Goal: Book appointment/travel/reservation

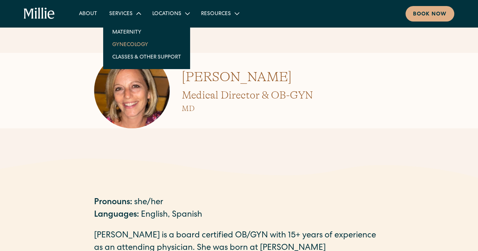
click at [123, 45] on link "Gynecology" at bounding box center [146, 44] width 81 height 12
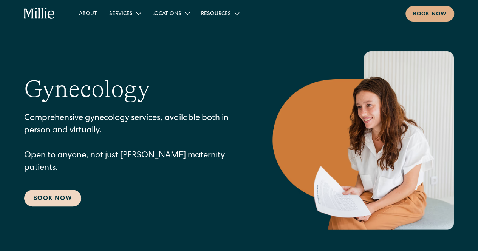
click at [62, 192] on link "Book Now" at bounding box center [52, 198] width 57 height 17
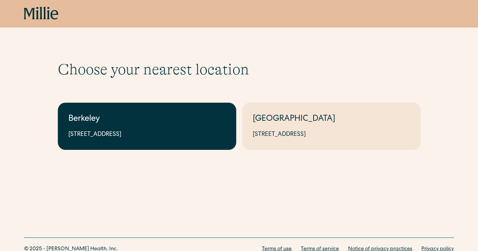
click at [178, 139] on div "2999 Regent St, Suite 524, Berkeley, CA 94705" at bounding box center [146, 134] width 157 height 9
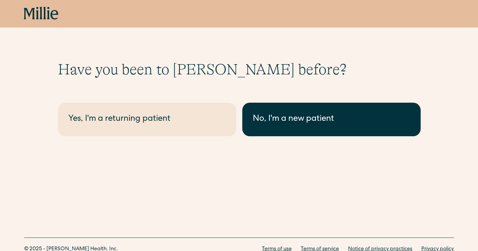
click at [352, 117] on div "No, I'm a new patient" at bounding box center [331, 119] width 157 height 12
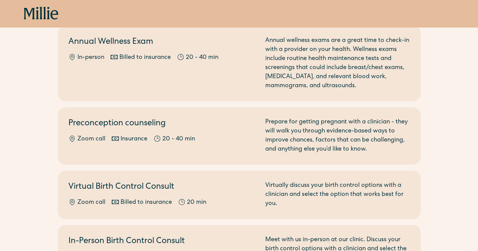
scroll to position [76, 0]
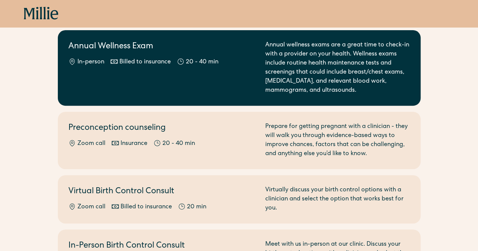
click at [297, 72] on div "Annual wellness exams are a great time to check-in with a provider on your heal…" at bounding box center [337, 68] width 145 height 54
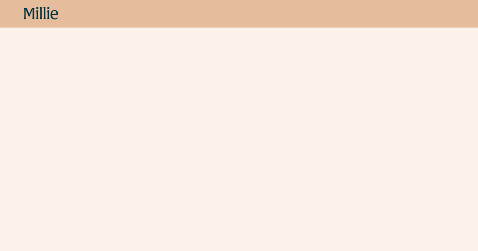
scroll to position [192, 0]
